Goal: Find contact information: Find contact information

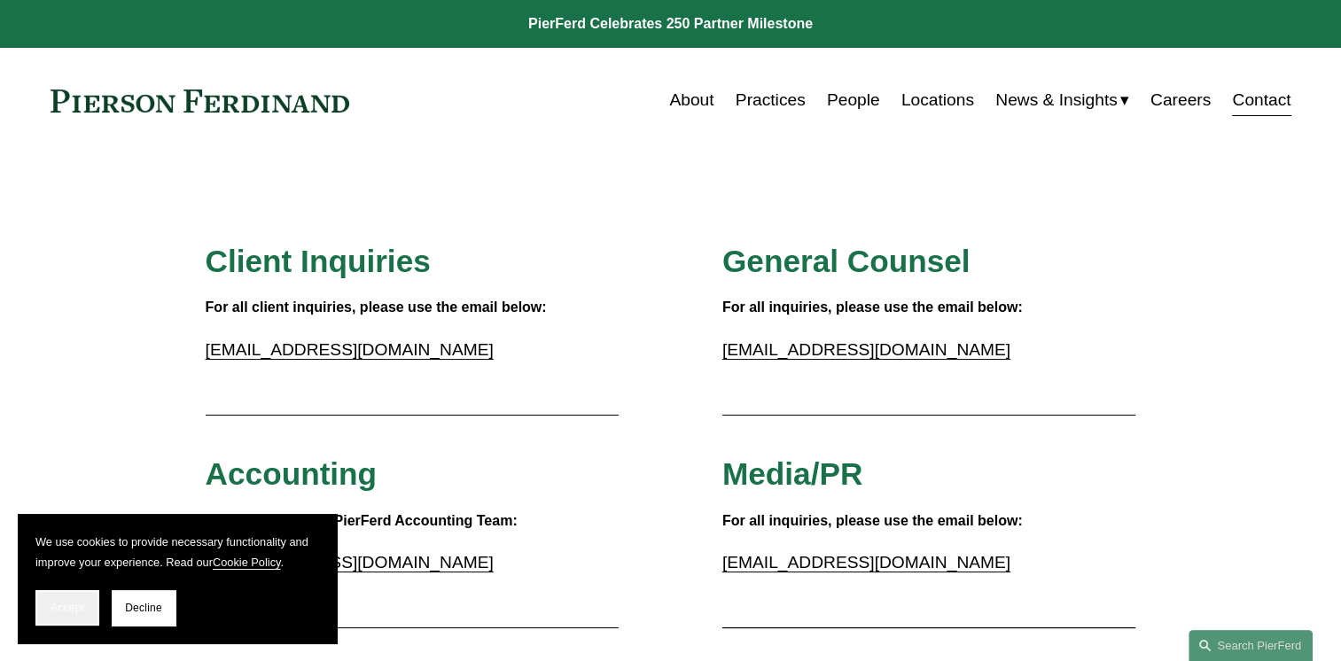
click at [82, 614] on span "Accept" at bounding box center [68, 608] width 34 height 12
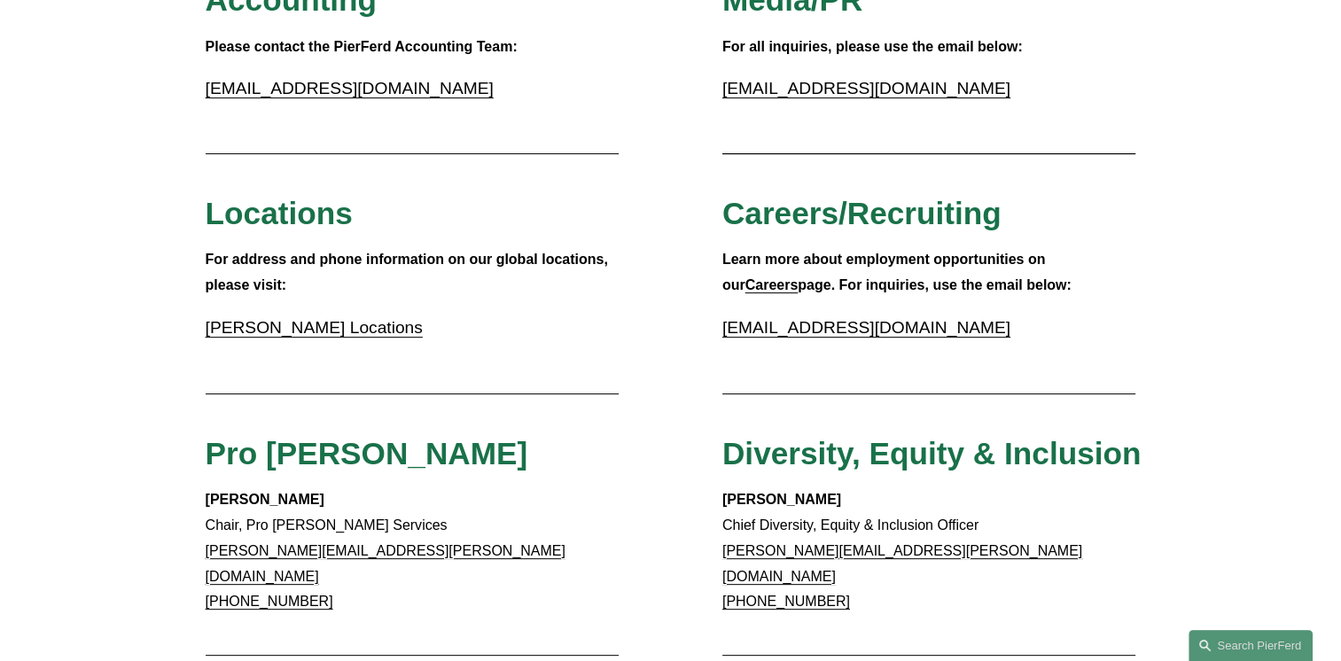
scroll to position [443, 0]
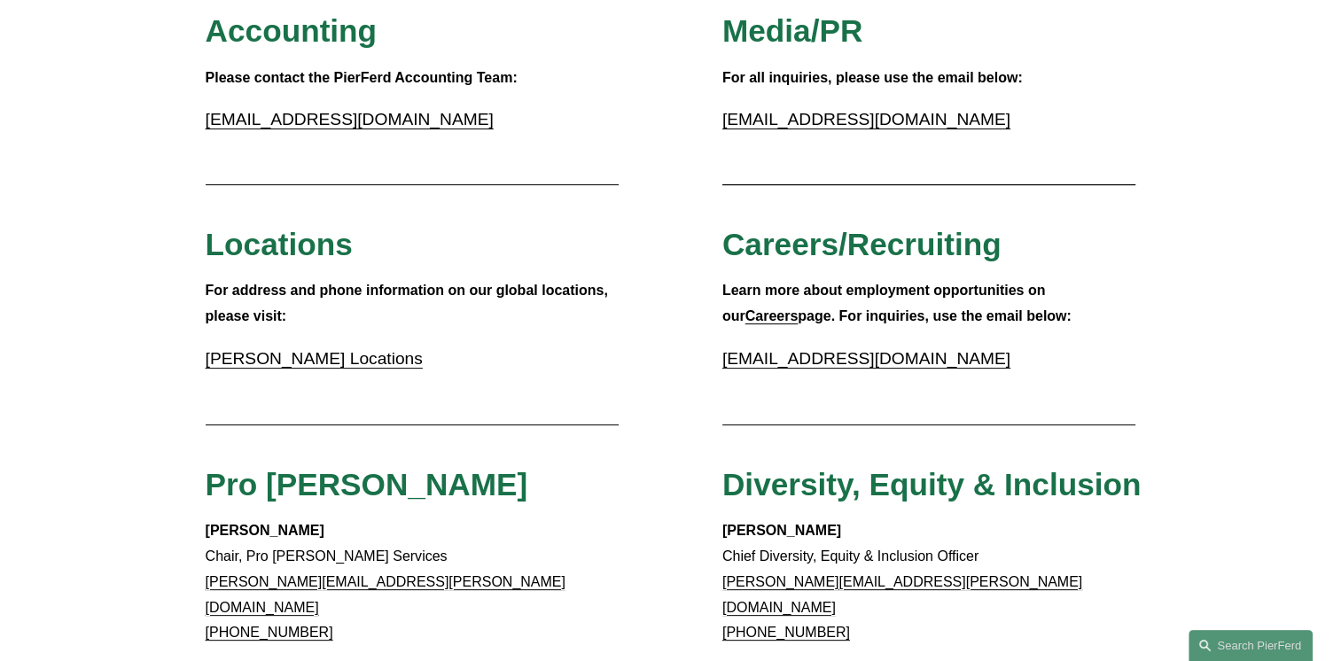
click at [340, 357] on link "[PERSON_NAME] Locations" at bounding box center [314, 358] width 217 height 19
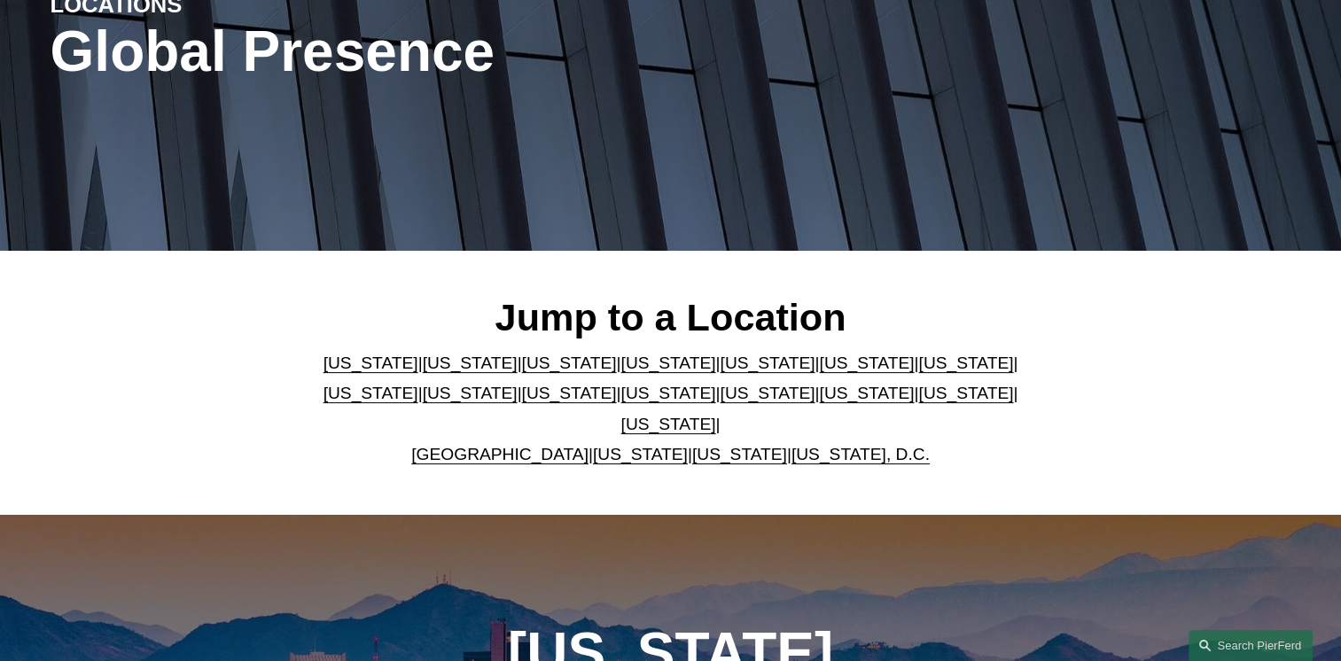
scroll to position [266, 0]
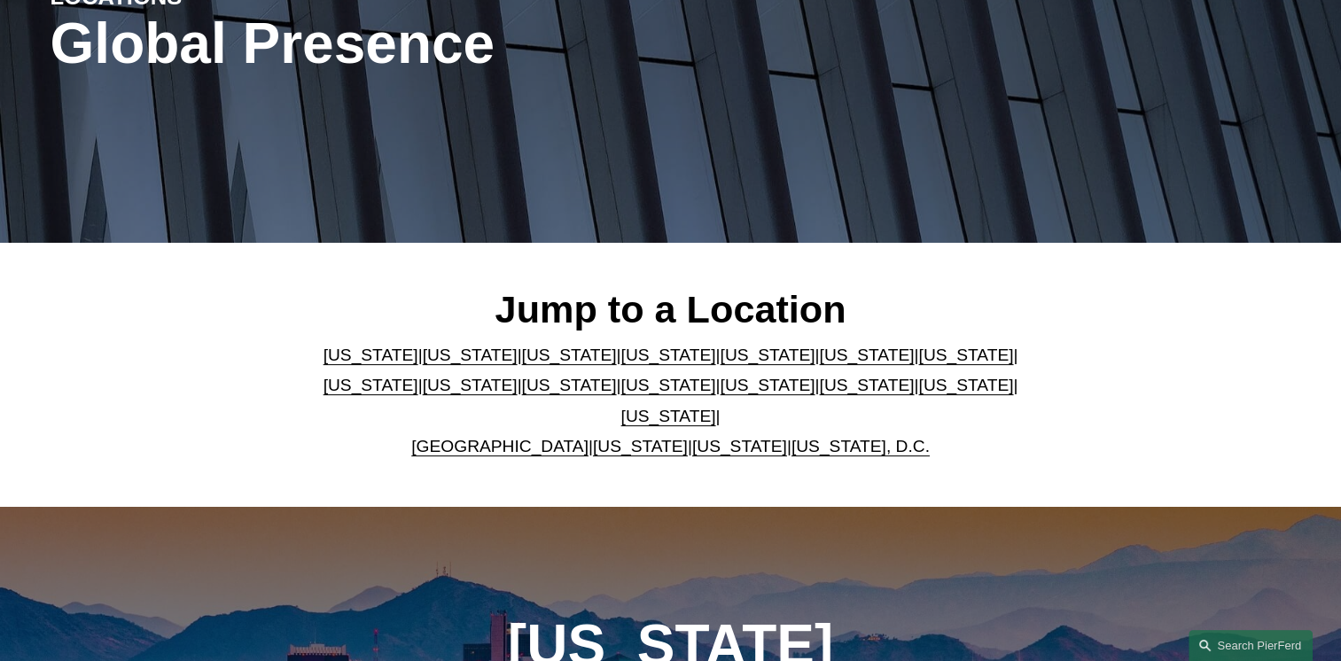
click at [436, 358] on link "California" at bounding box center [470, 355] width 95 height 19
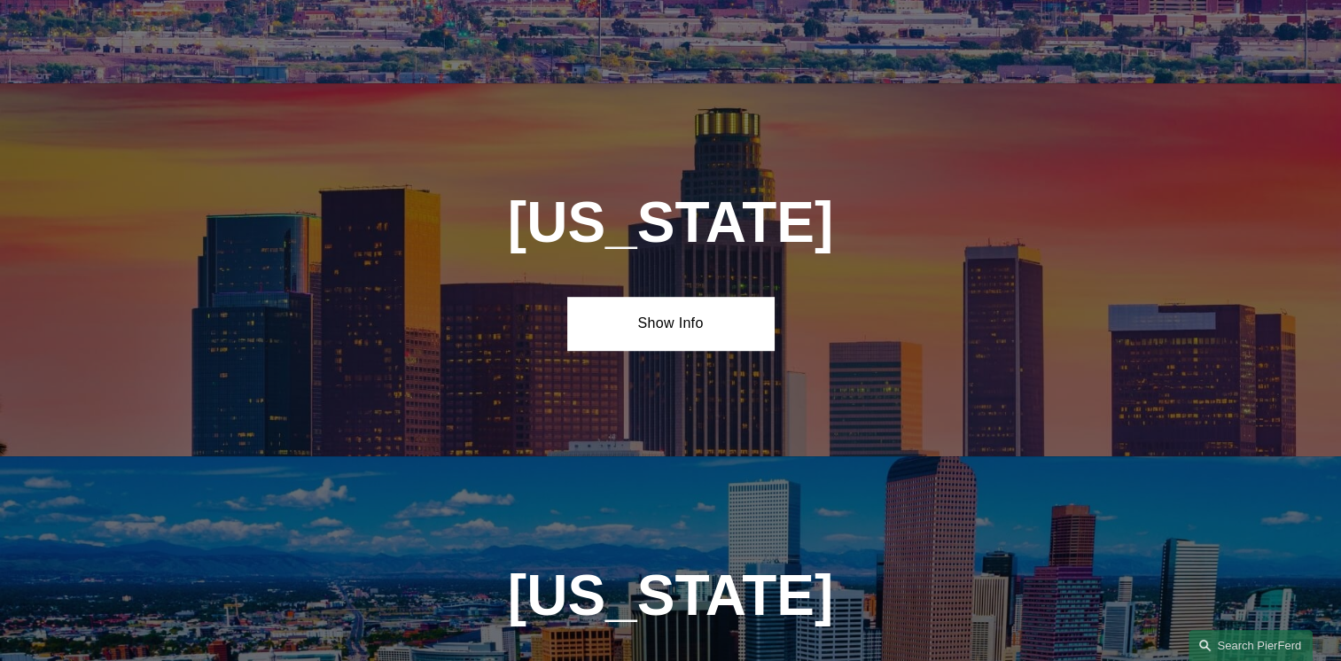
scroll to position [1132, 0]
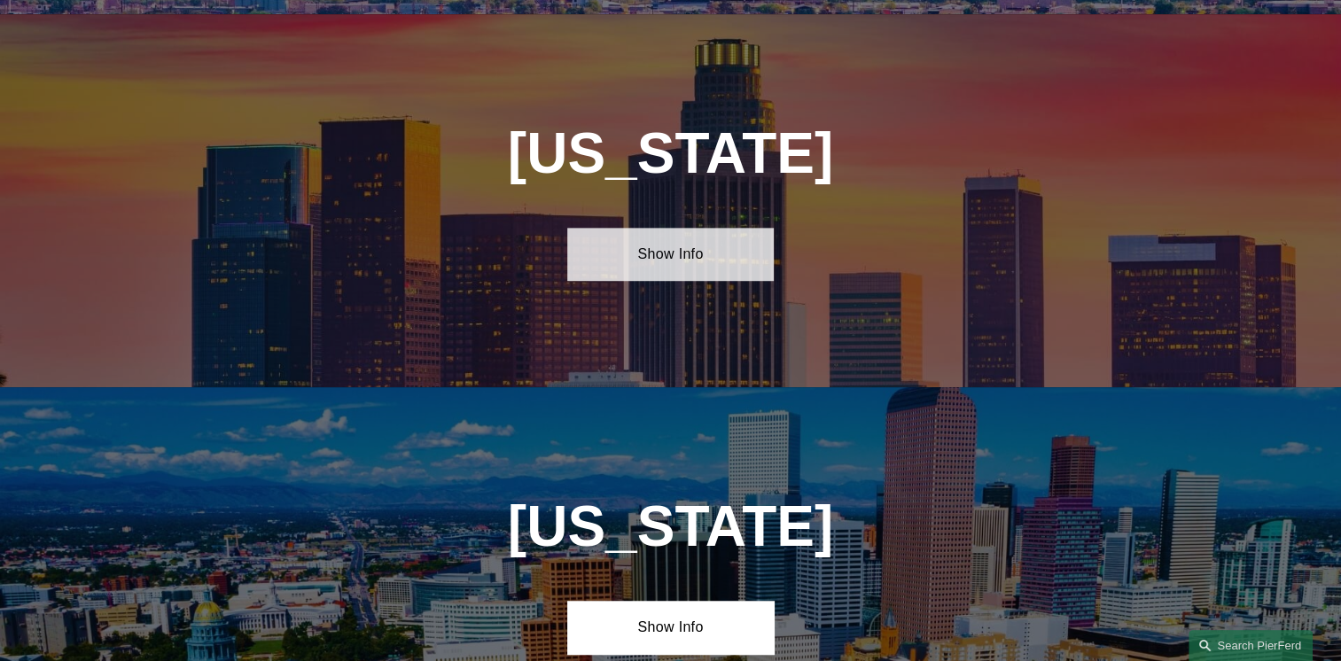
click at [684, 249] on link "Show Info" at bounding box center [670, 254] width 206 height 53
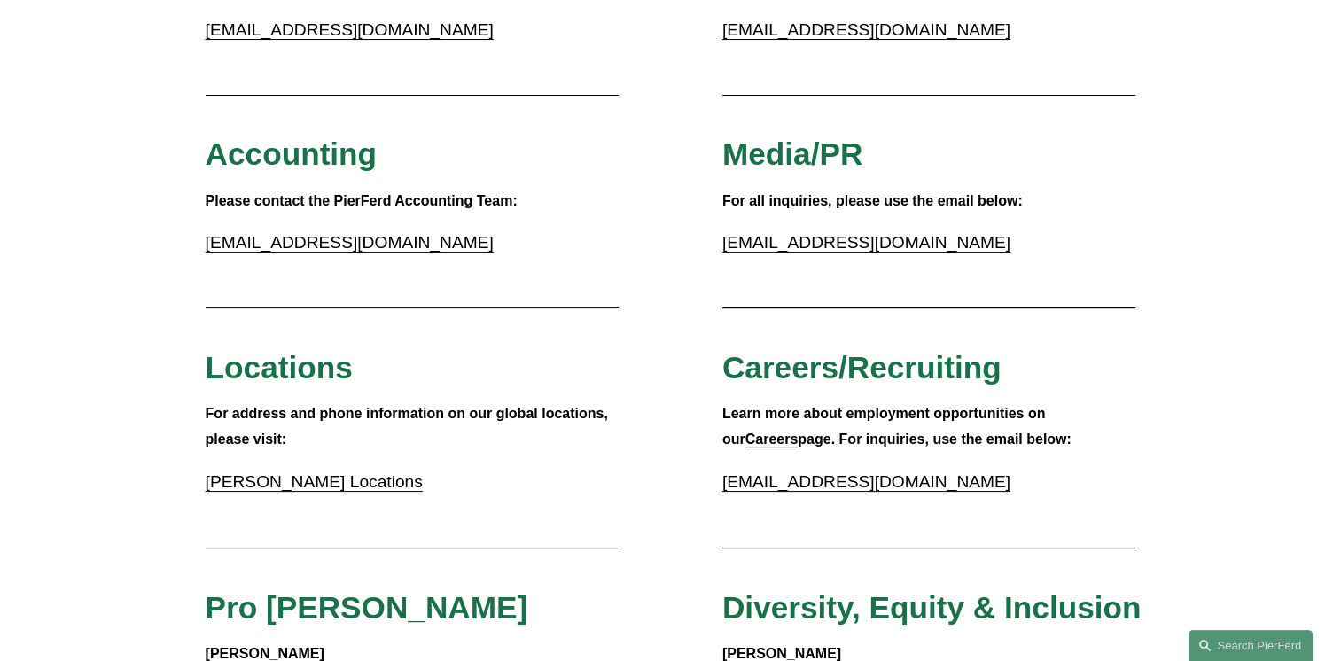
scroll to position [354, 0]
